Goal: Information Seeking & Learning: Learn about a topic

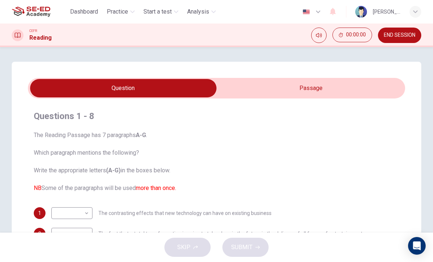
click at [149, 15] on span "Start a test" at bounding box center [158, 11] width 28 height 9
click at [147, 33] on div "CEFR Reading 00:00:01 END SESSION" at bounding box center [216, 35] width 433 height 15
click at [153, 8] on span "Start a test" at bounding box center [158, 11] width 28 height 9
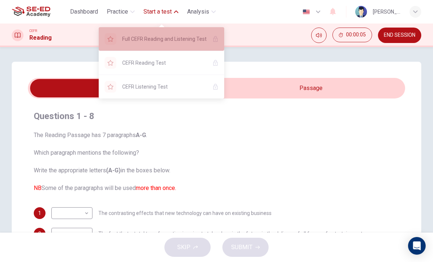
click at [170, 40] on span "Full CEFR Reading and Listening Test" at bounding box center [164, 39] width 84 height 9
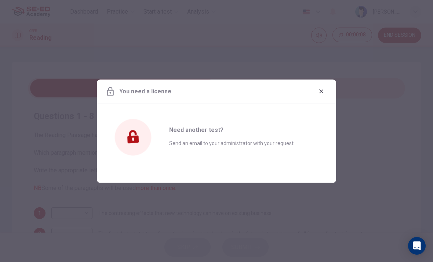
click at [322, 93] on icon "button" at bounding box center [322, 91] width 6 height 6
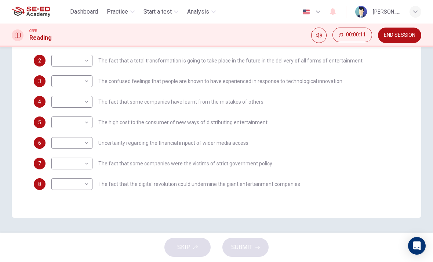
scroll to position [173, 0]
